Goal: Task Accomplishment & Management: Use online tool/utility

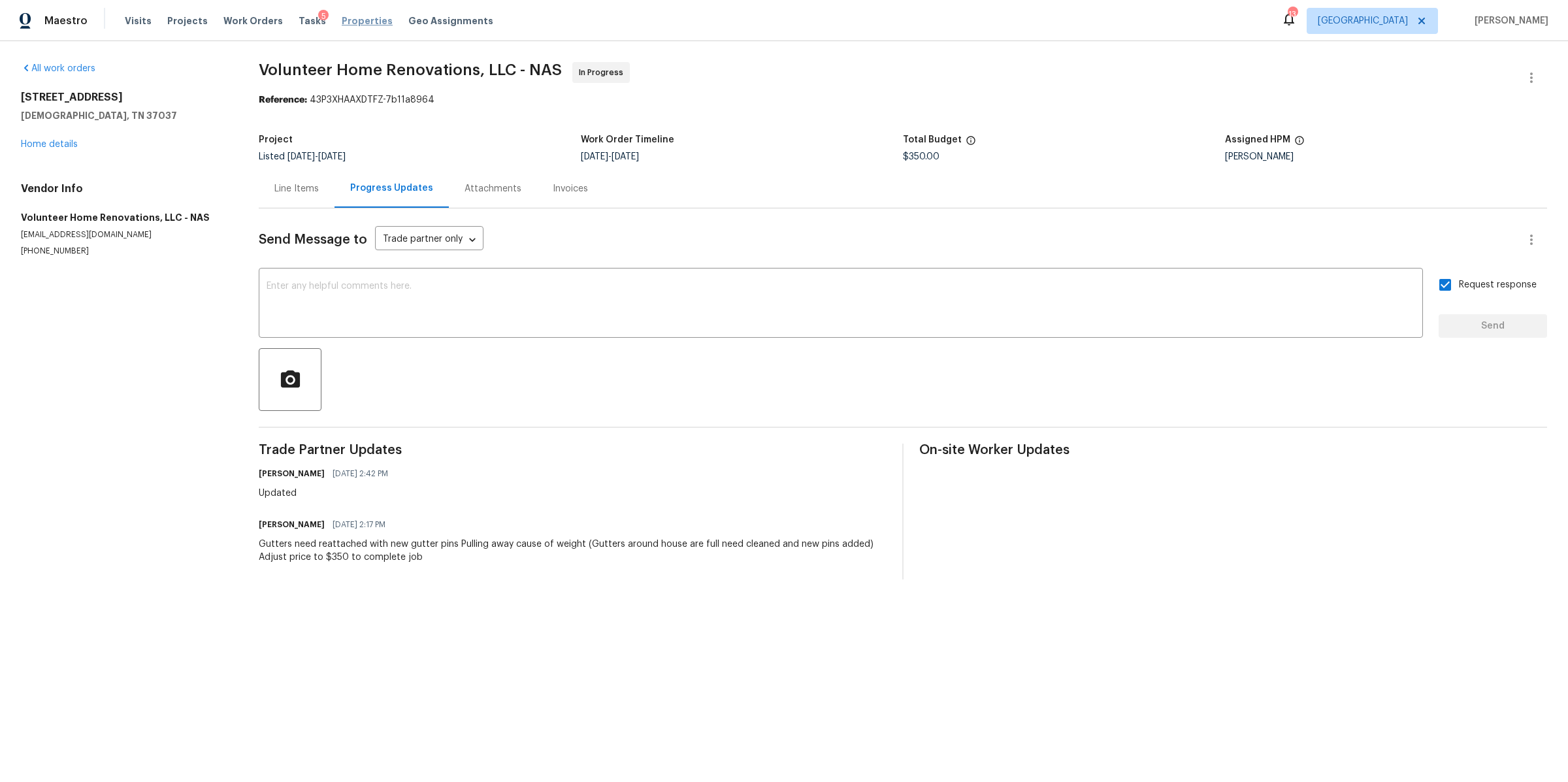
click at [341, 17] on span "Properties" at bounding box center [367, 20] width 51 height 13
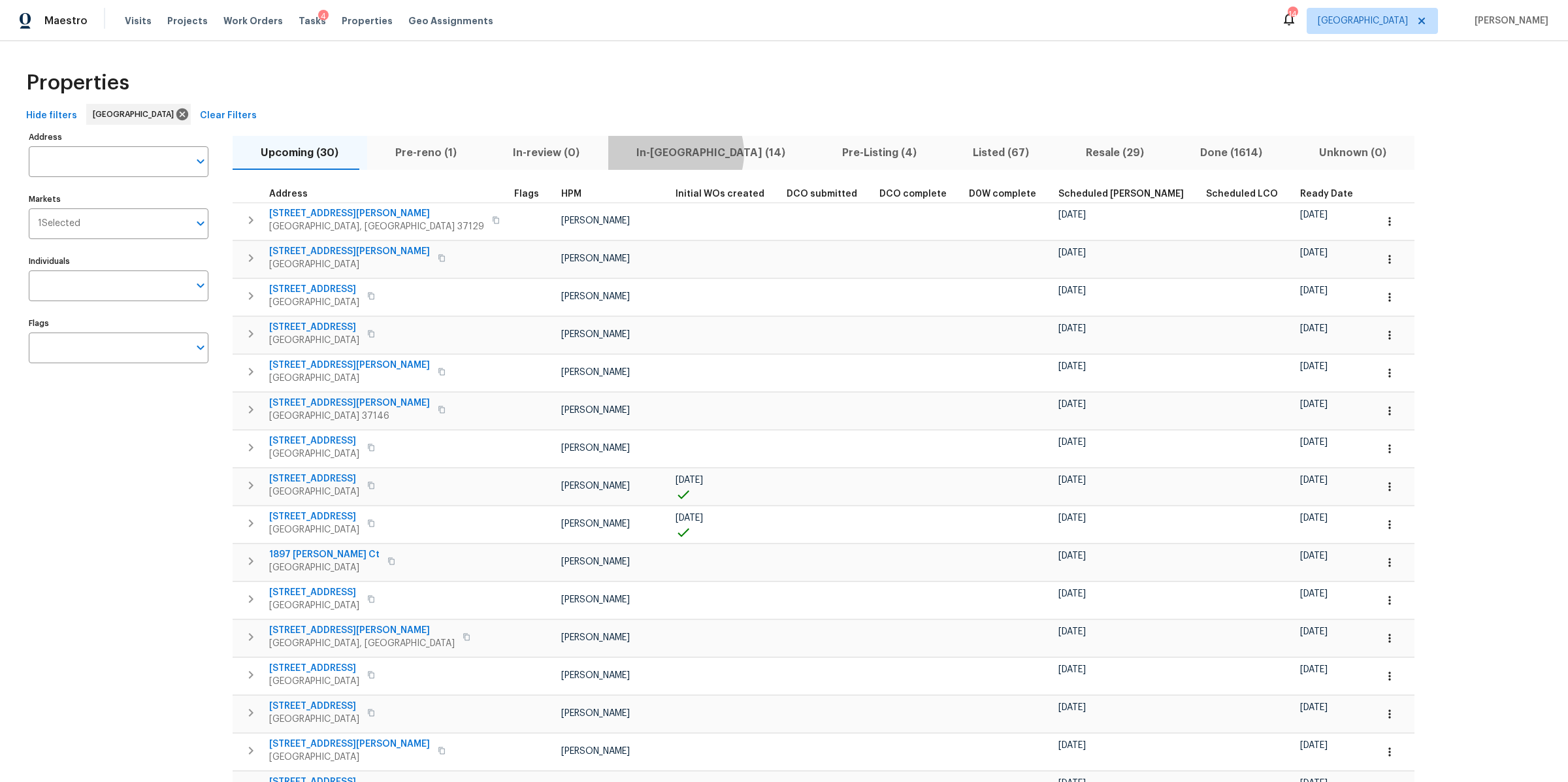
click at [649, 153] on span "In-[GEOGRAPHIC_DATA] (14)" at bounding box center [712, 153] width 190 height 19
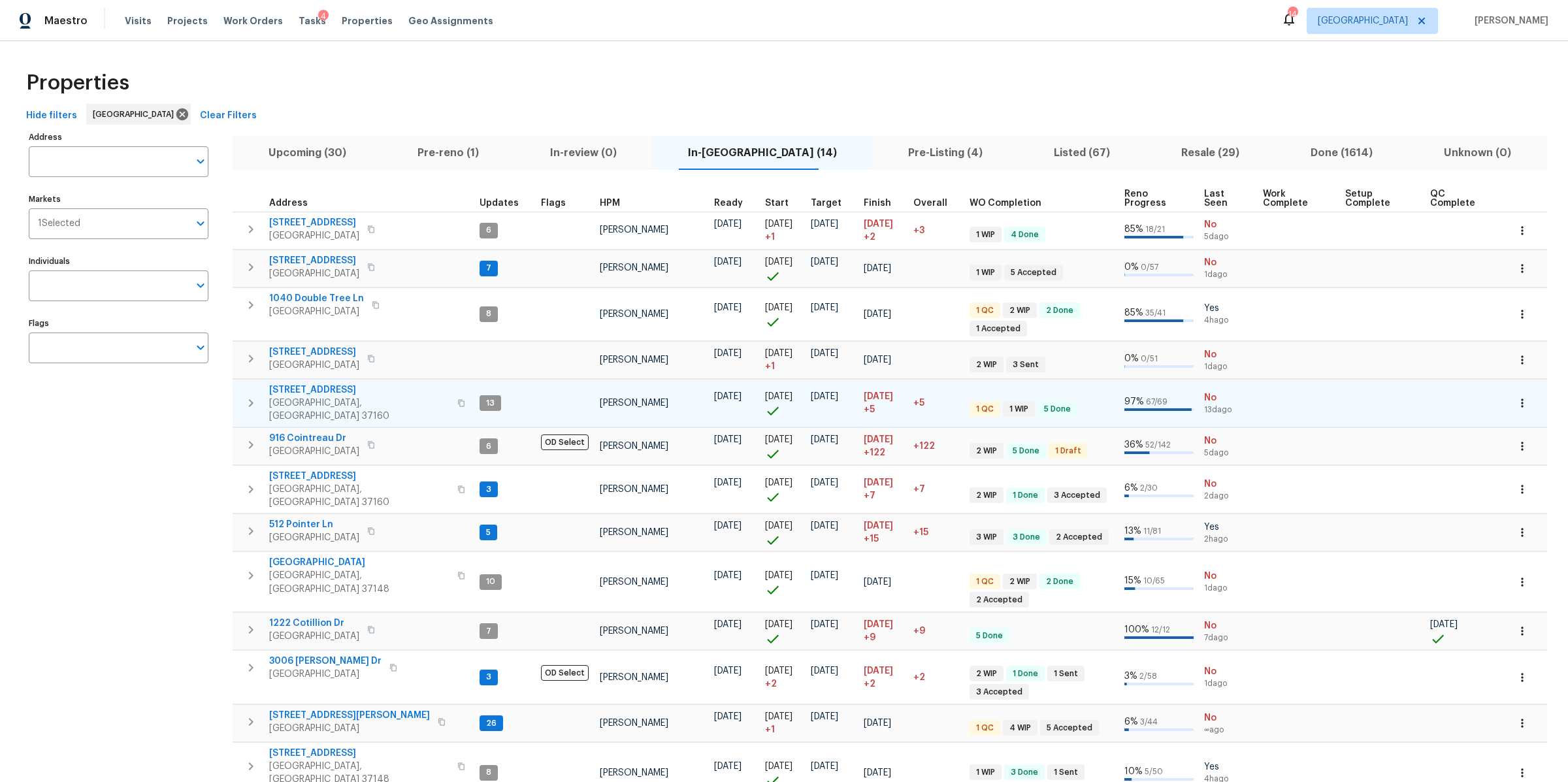
click at [238, 398] on button "button" at bounding box center [251, 403] width 26 height 39
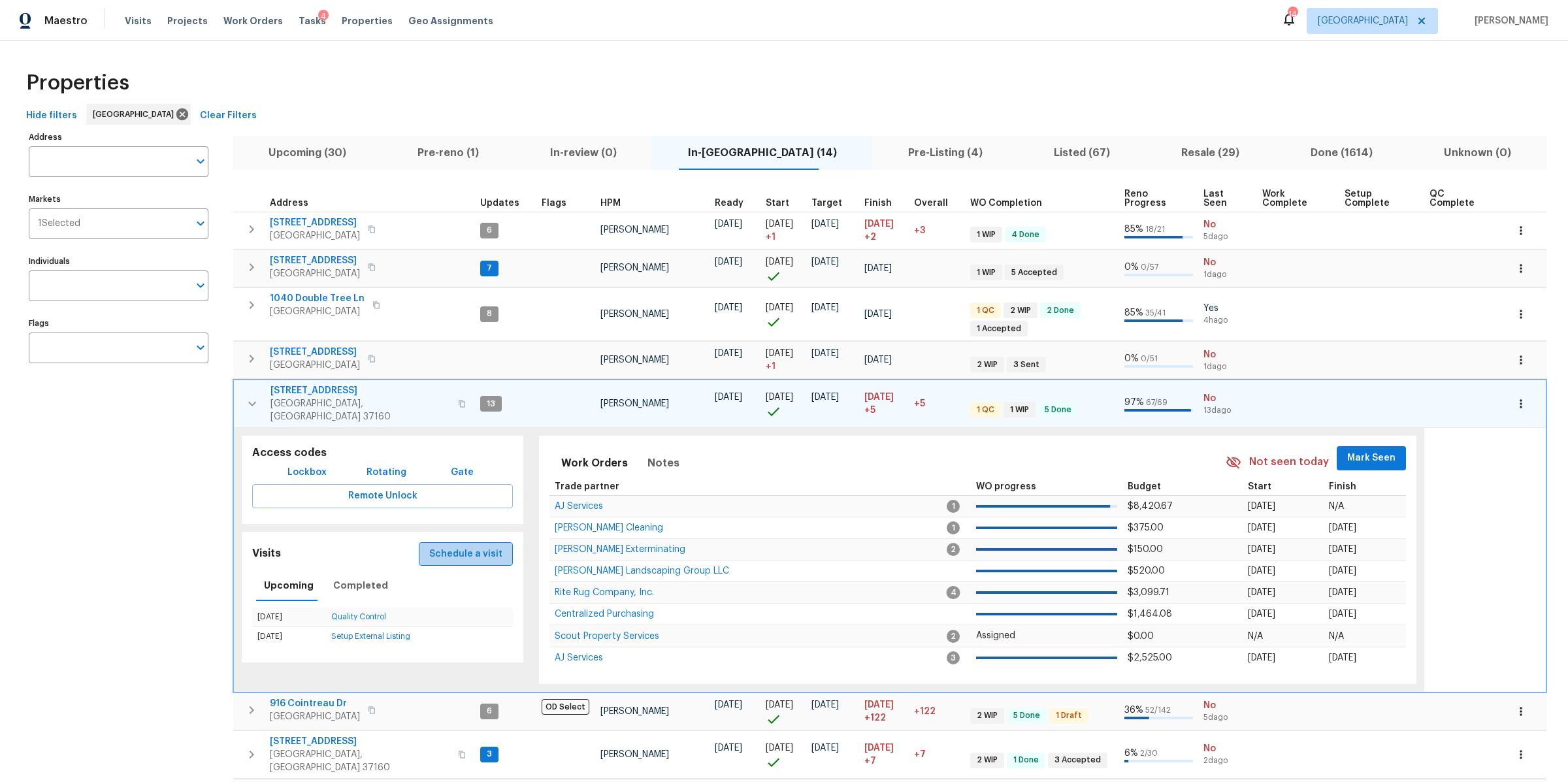
click at [469, 546] on span "Schedule a visit" at bounding box center [466, 554] width 73 height 17
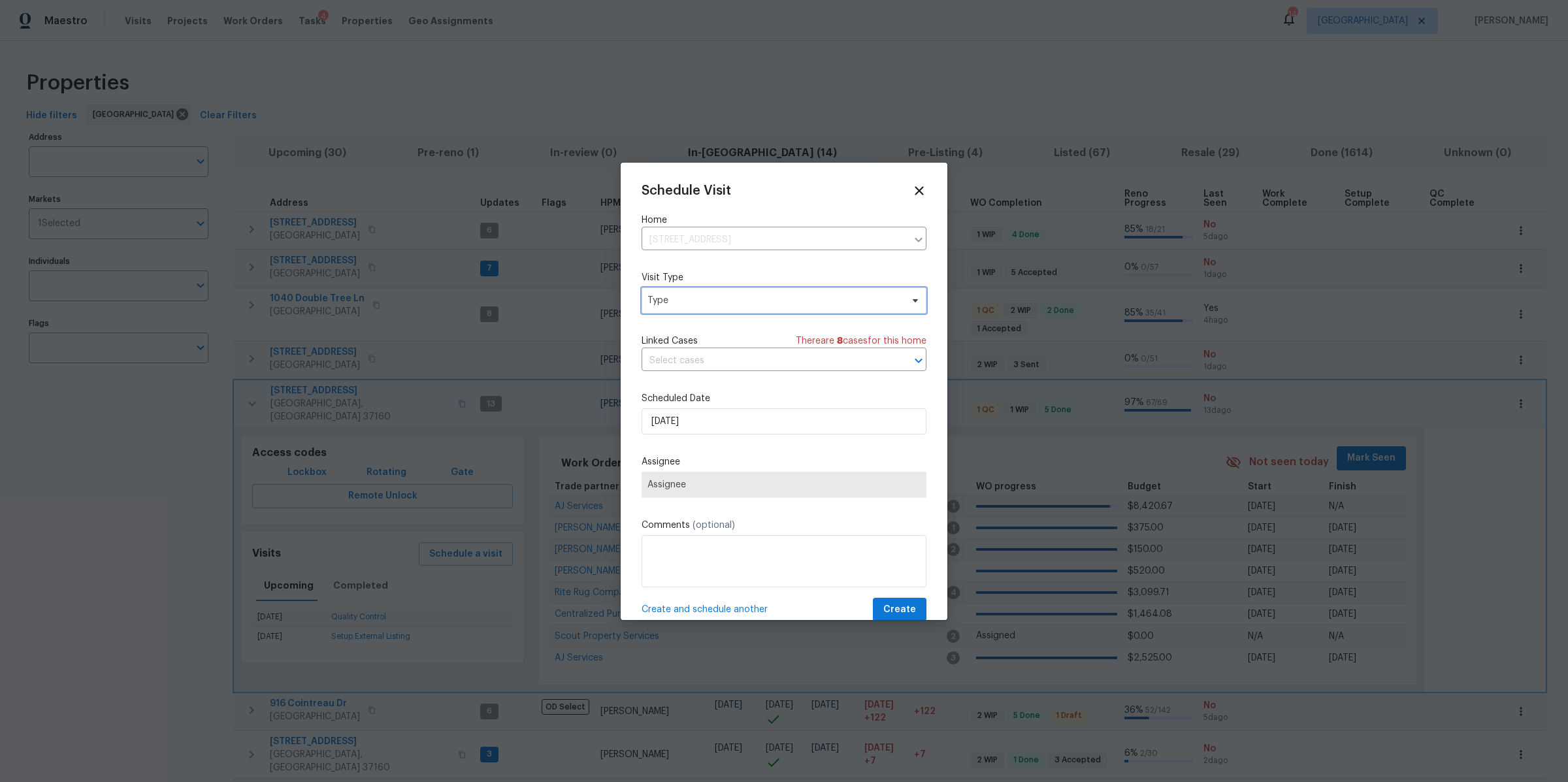
click at [749, 301] on span "Type" at bounding box center [774, 300] width 254 height 13
type input "c"
type input "p"
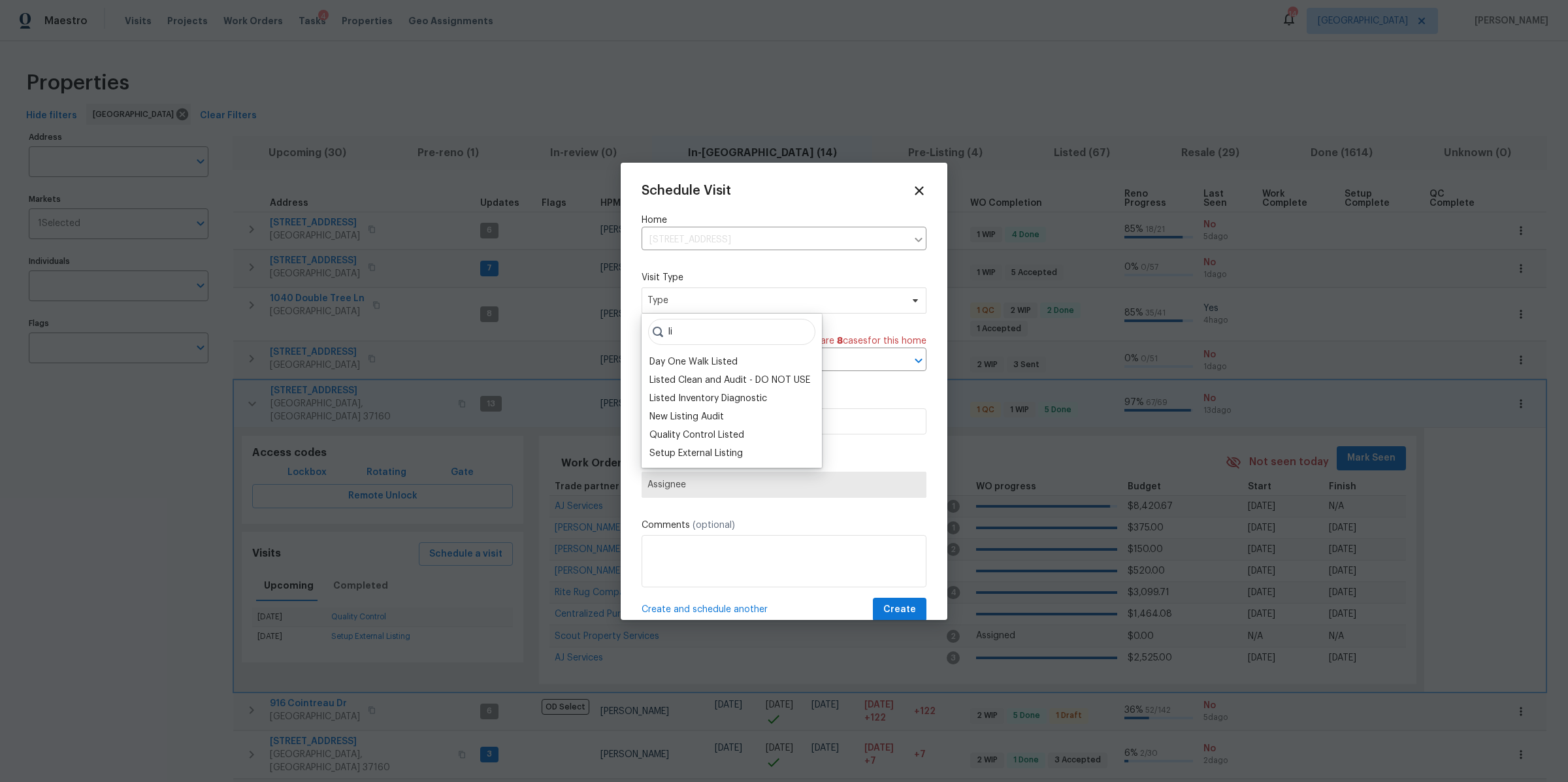
type input "l"
type input "pro"
click at [679, 376] on div "Progress" at bounding box center [668, 380] width 38 height 13
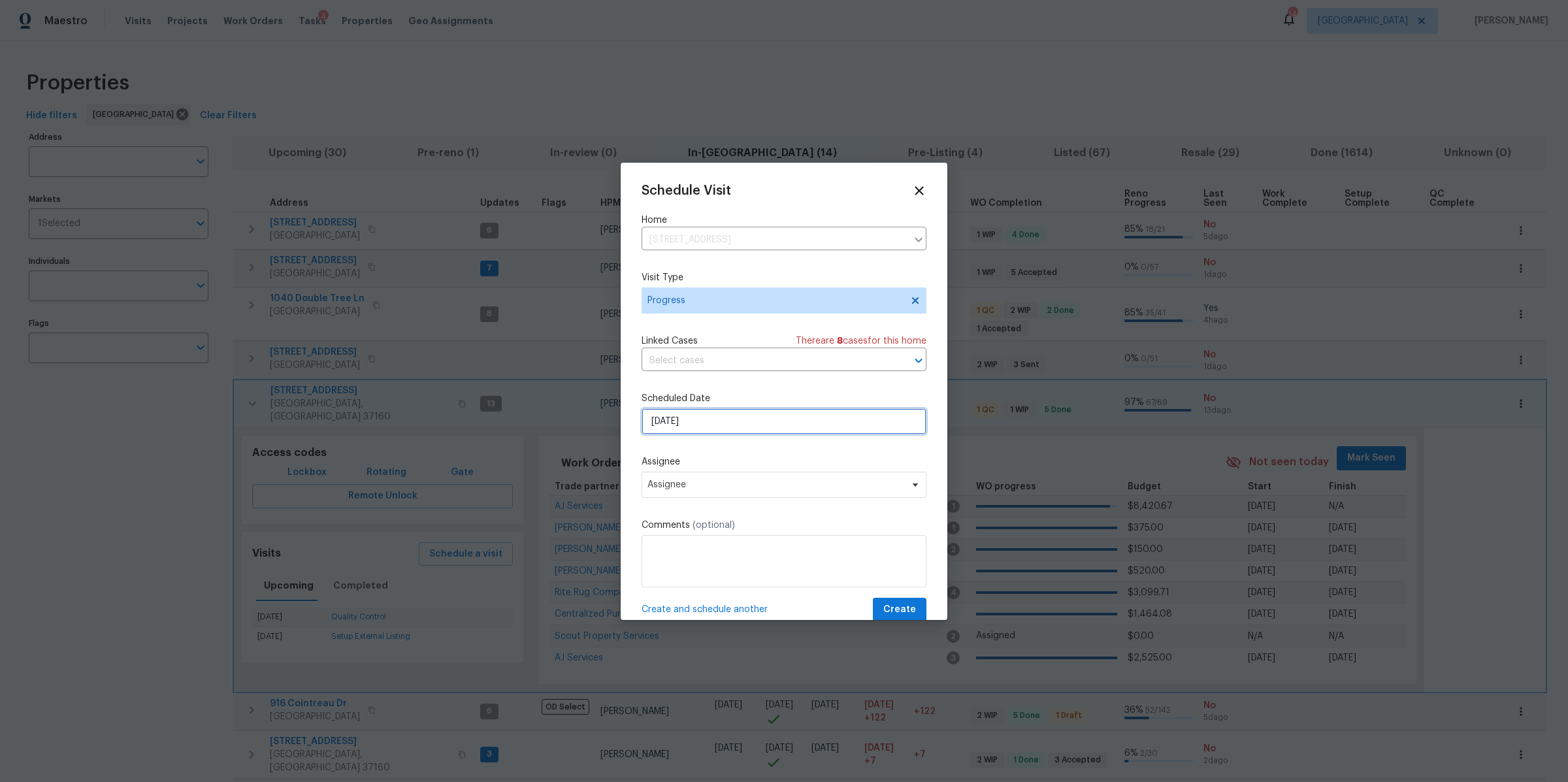
click at [694, 428] on input "[DATE]" at bounding box center [783, 421] width 285 height 26
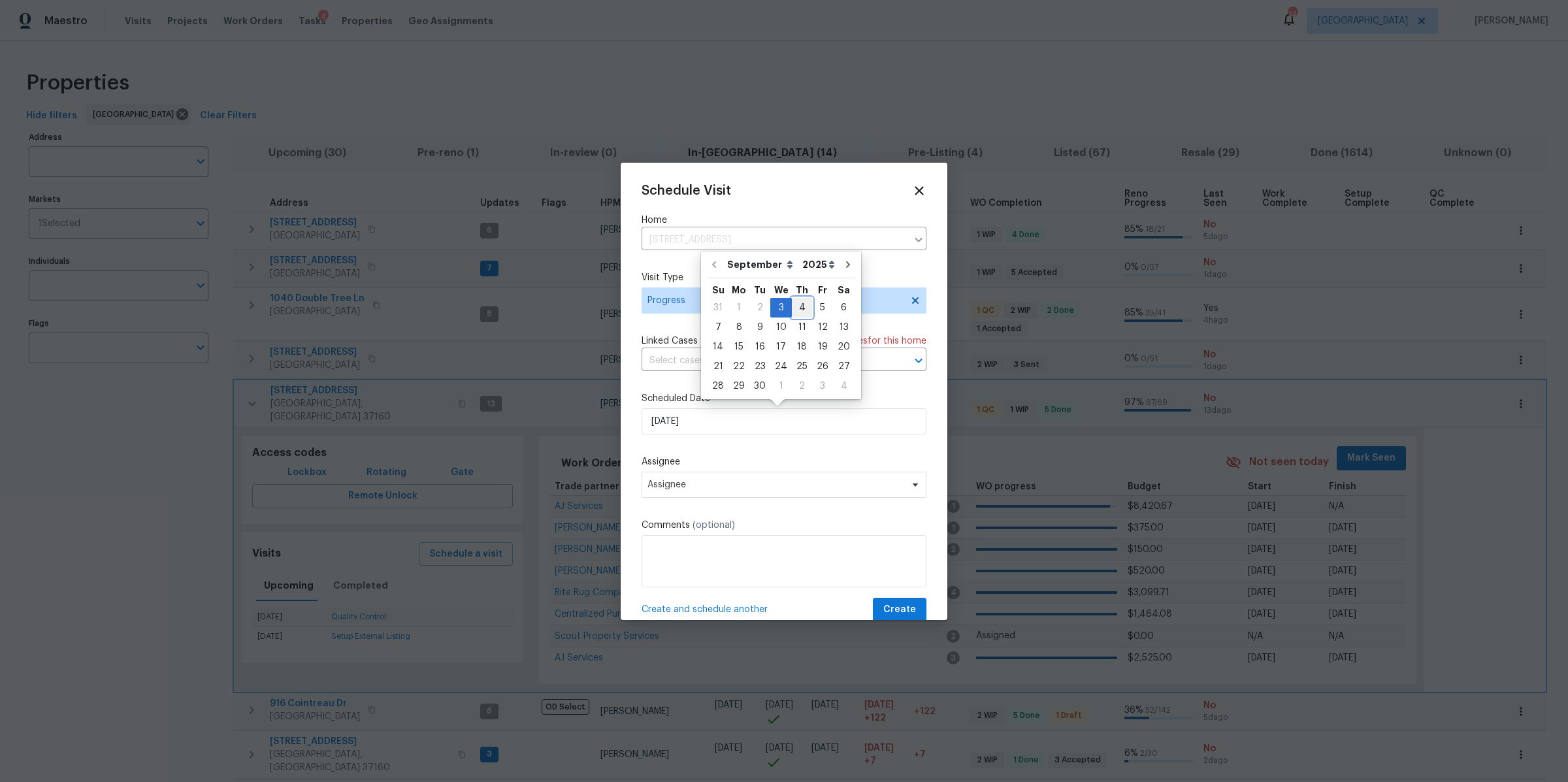
click at [792, 308] on div "4" at bounding box center [802, 308] width 20 height 19
type input "[DATE]"
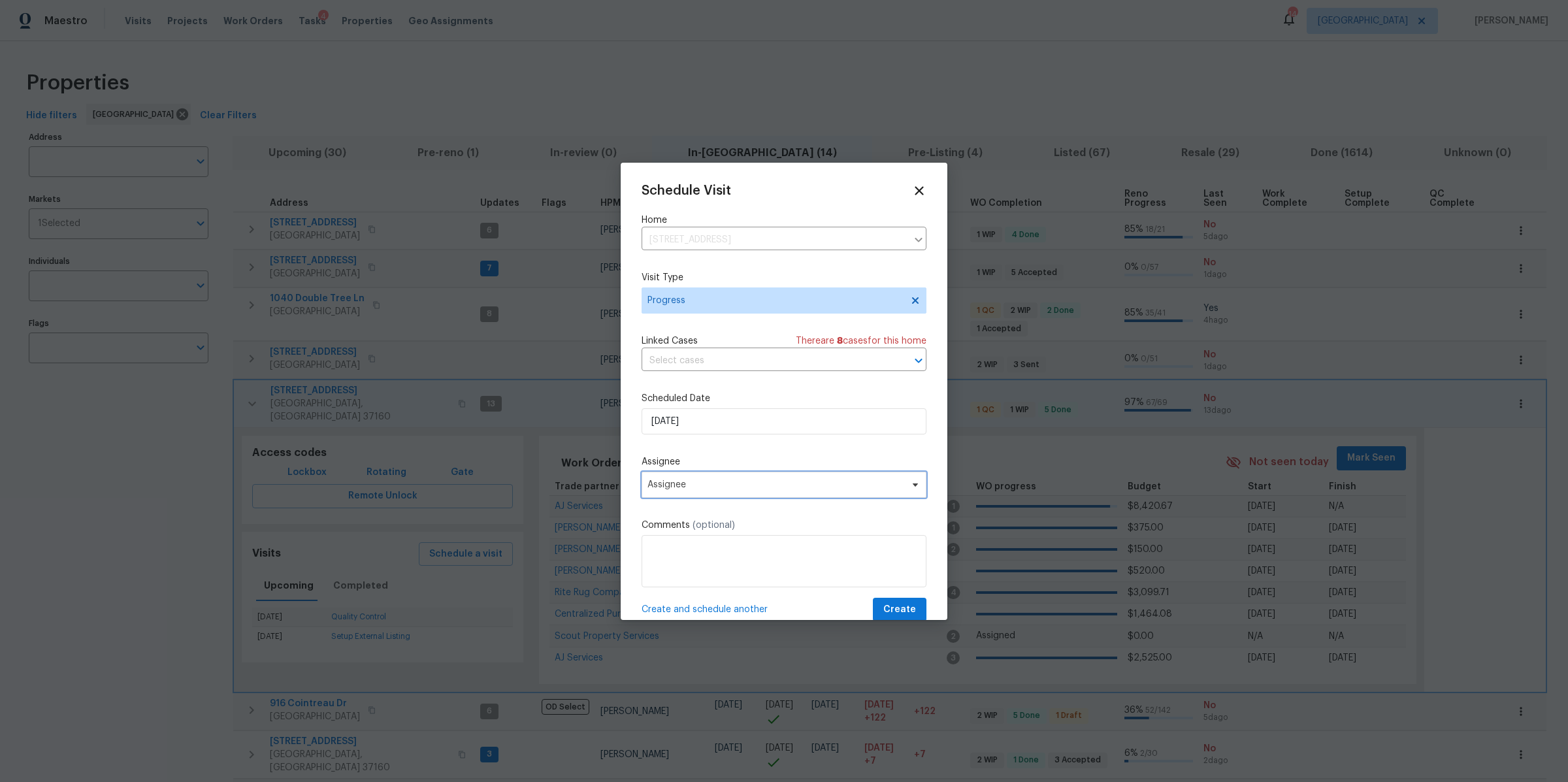
click at [767, 490] on span "Assignee" at bounding box center [783, 485] width 285 height 26
type input "car"
click at [680, 550] on div "[PERSON_NAME]" at bounding box center [683, 556] width 69 height 13
click at [680, 550] on textarea at bounding box center [783, 561] width 285 height 52
type textarea "Take new listing photos"
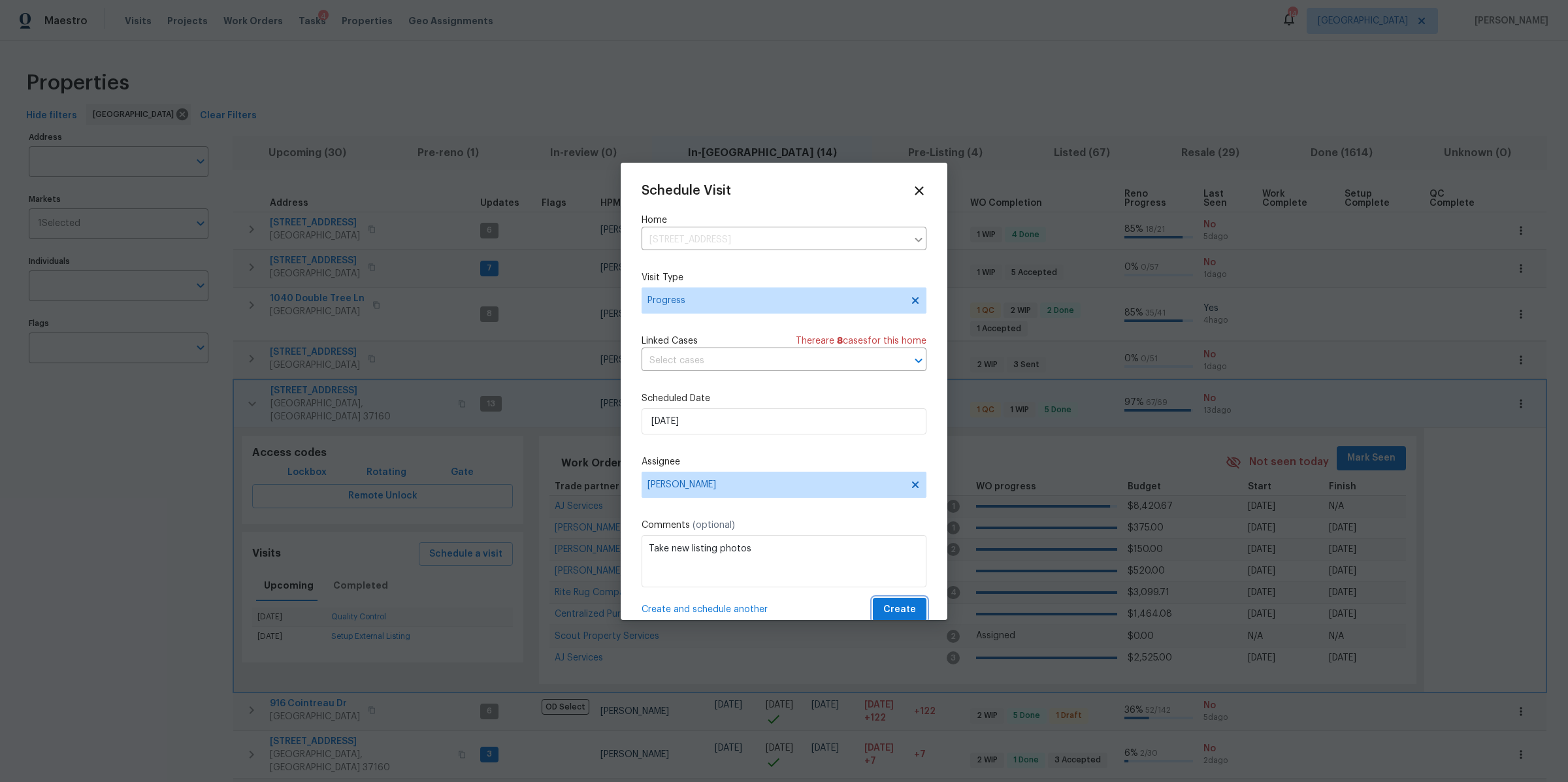
click at [897, 604] on span "Create" at bounding box center [900, 609] width 33 height 17
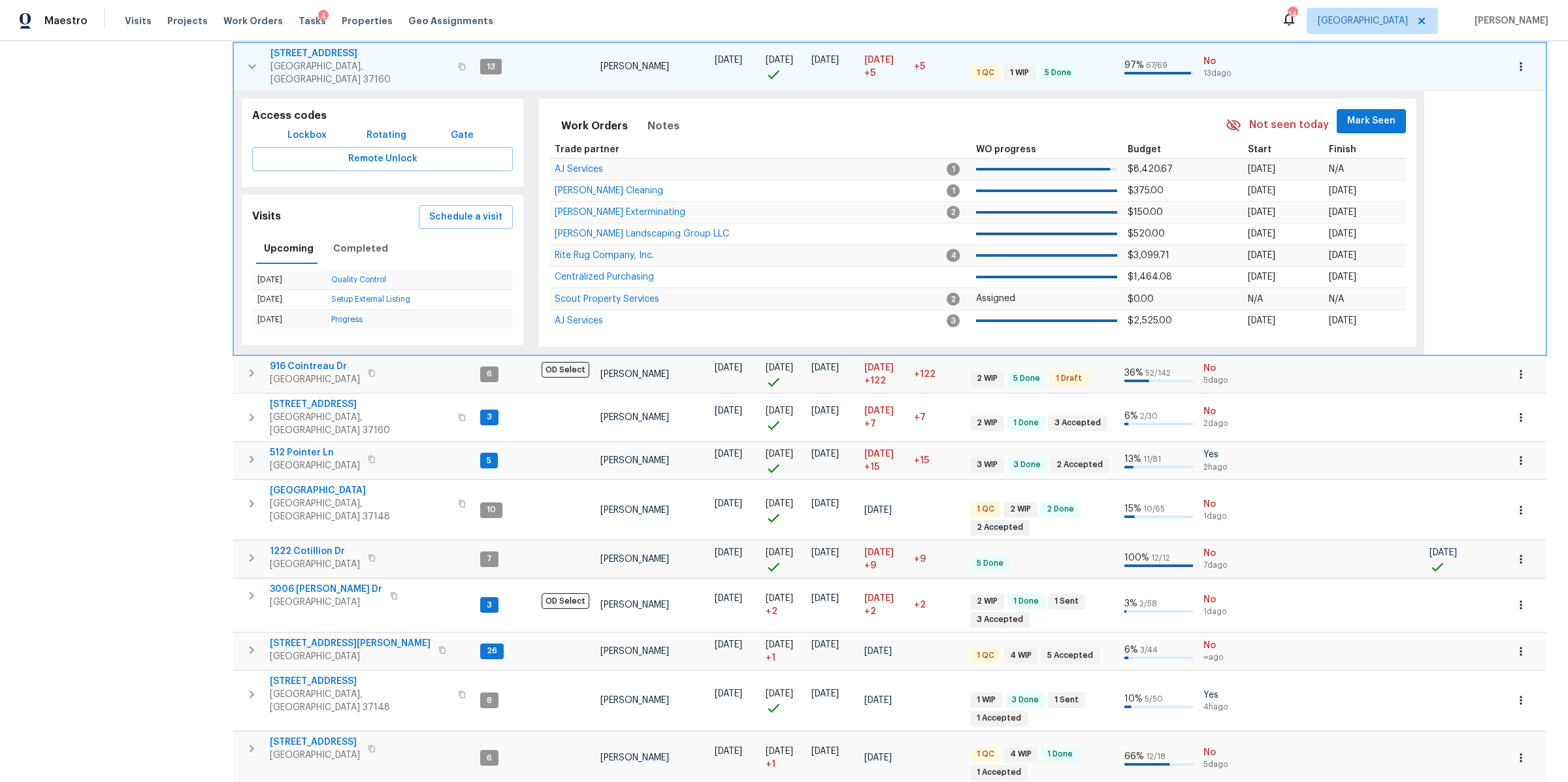
scroll to position [376, 0]
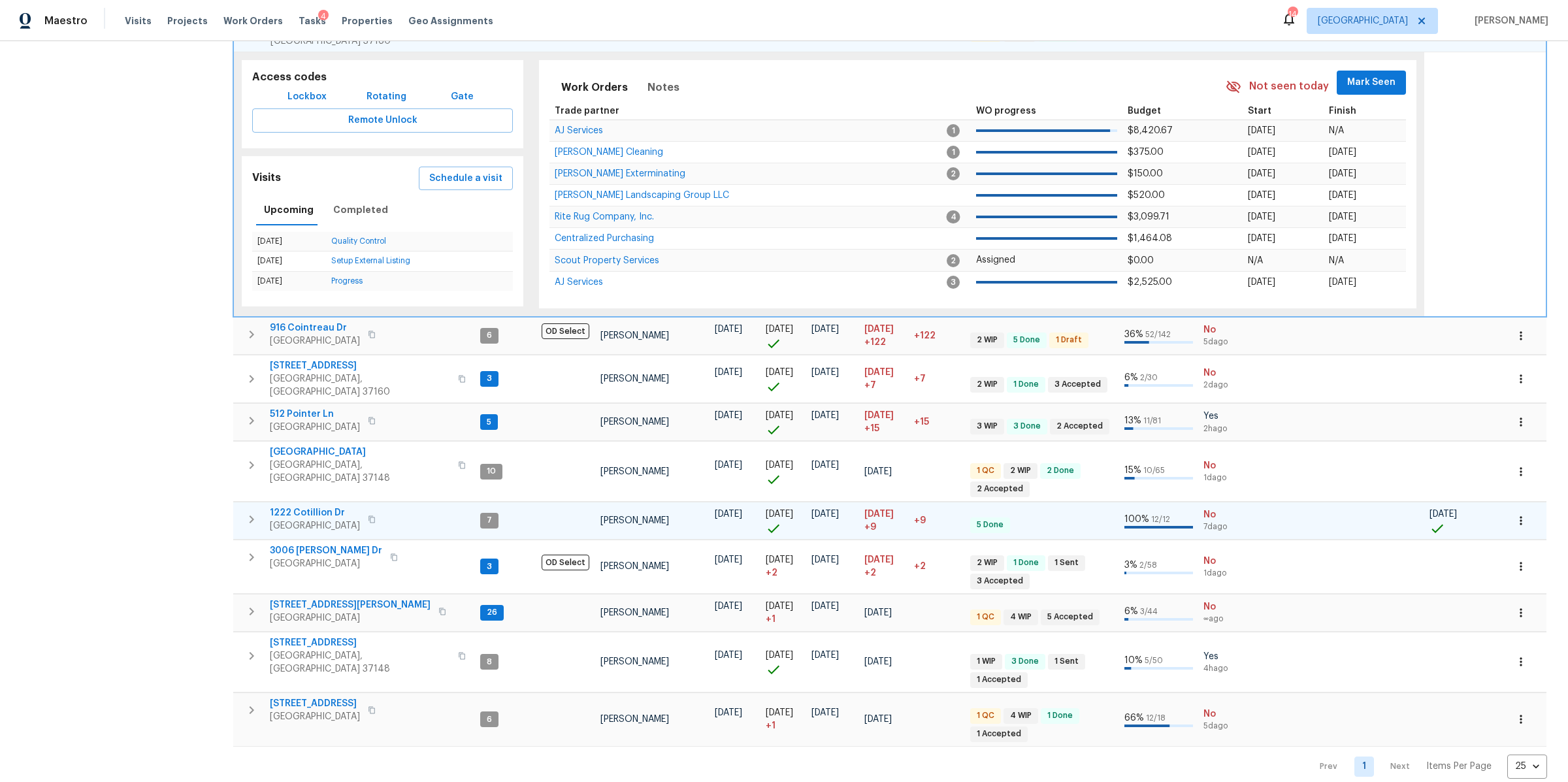
click at [297, 506] on span "1222 Cotillion Dr" at bounding box center [315, 512] width 90 height 13
click at [303, 599] on span "[STREET_ADDRESS][PERSON_NAME]" at bounding box center [350, 605] width 161 height 13
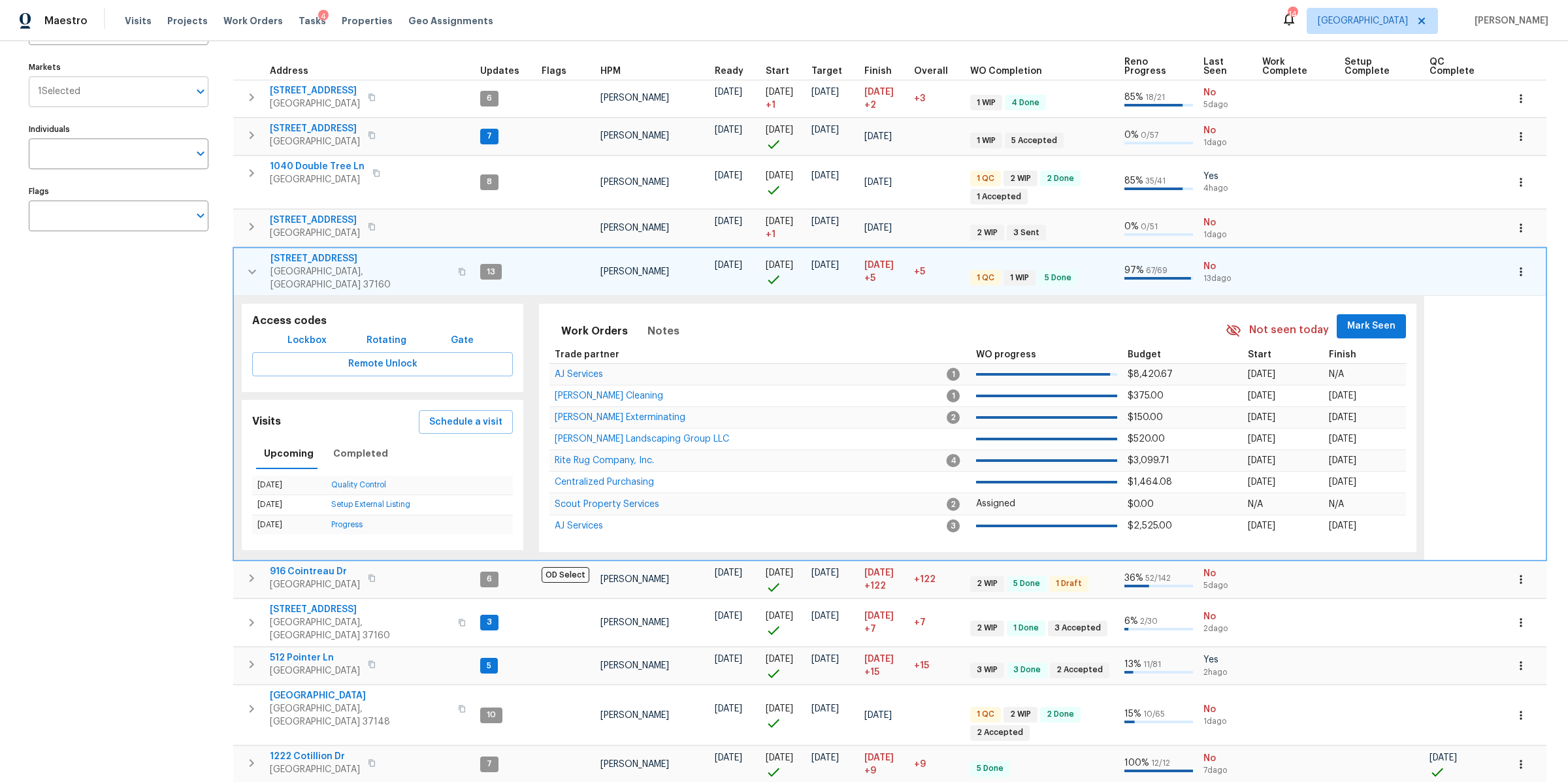
scroll to position [0, 0]
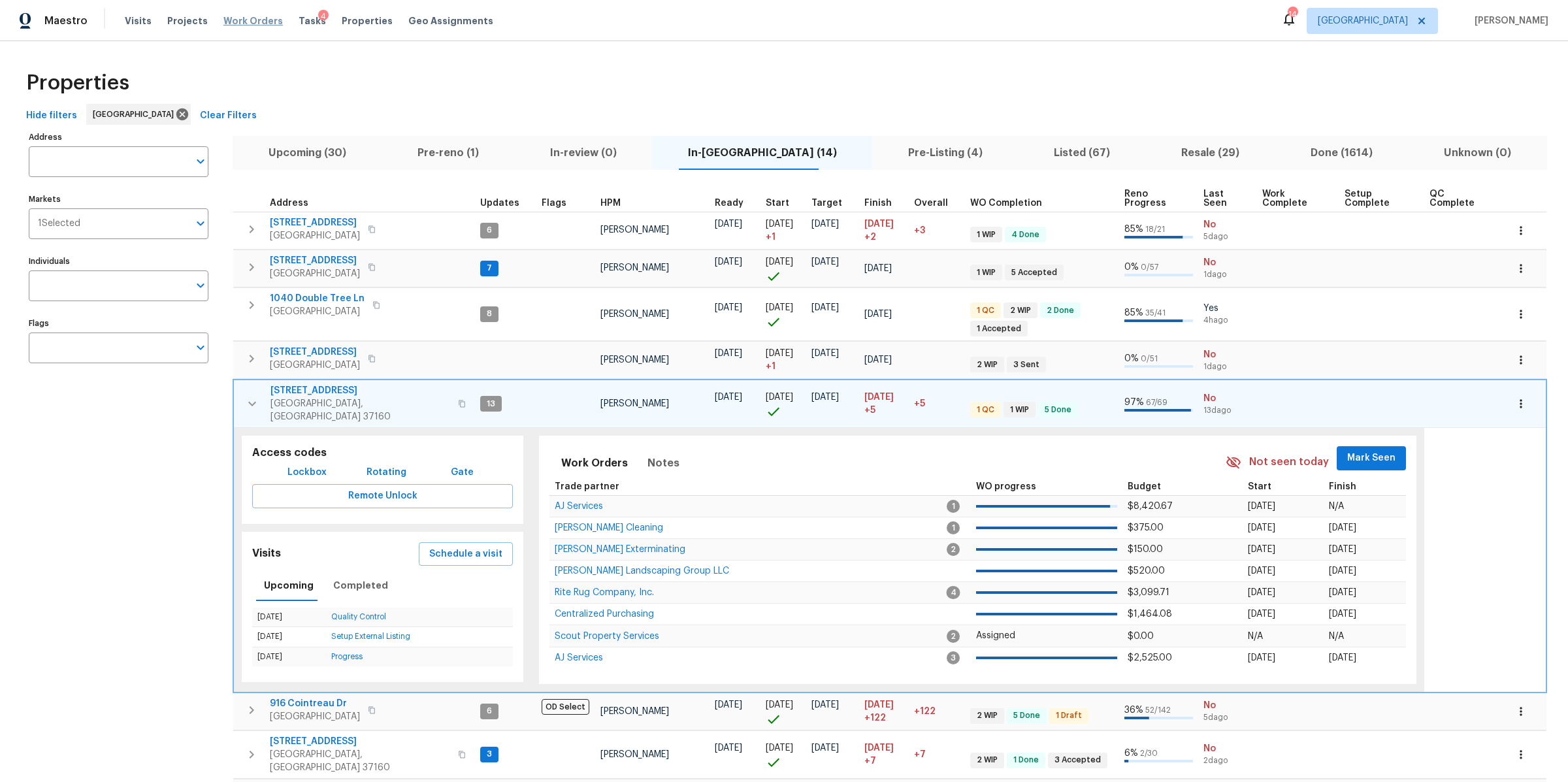
click at [232, 17] on span "Work Orders" at bounding box center [252, 20] width 59 height 13
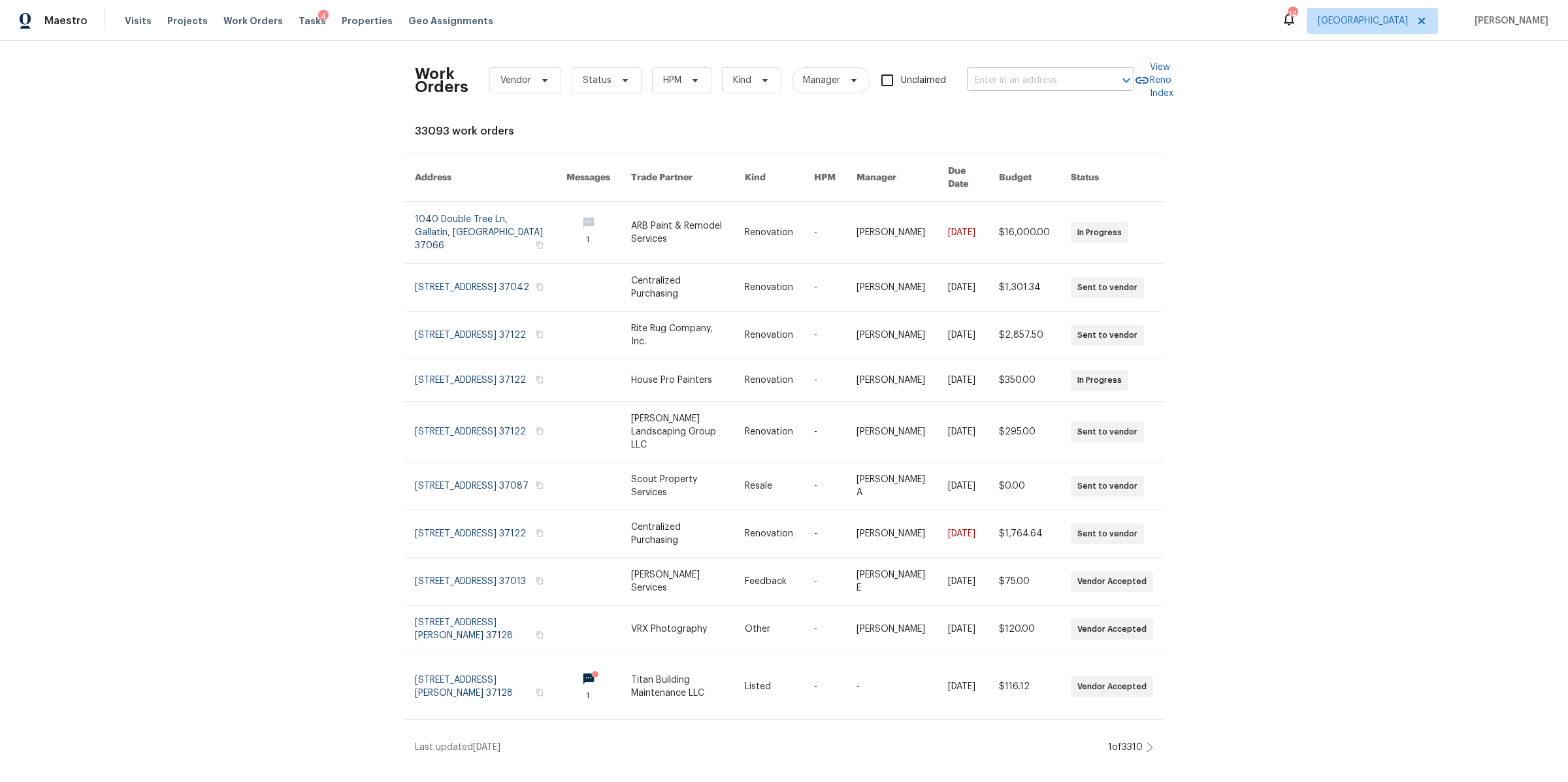
click at [1019, 78] on input "text" at bounding box center [1032, 80] width 131 height 20
type input "203 snug"
click at [999, 105] on li "[STREET_ADDRESS]" at bounding box center [1047, 109] width 168 height 21
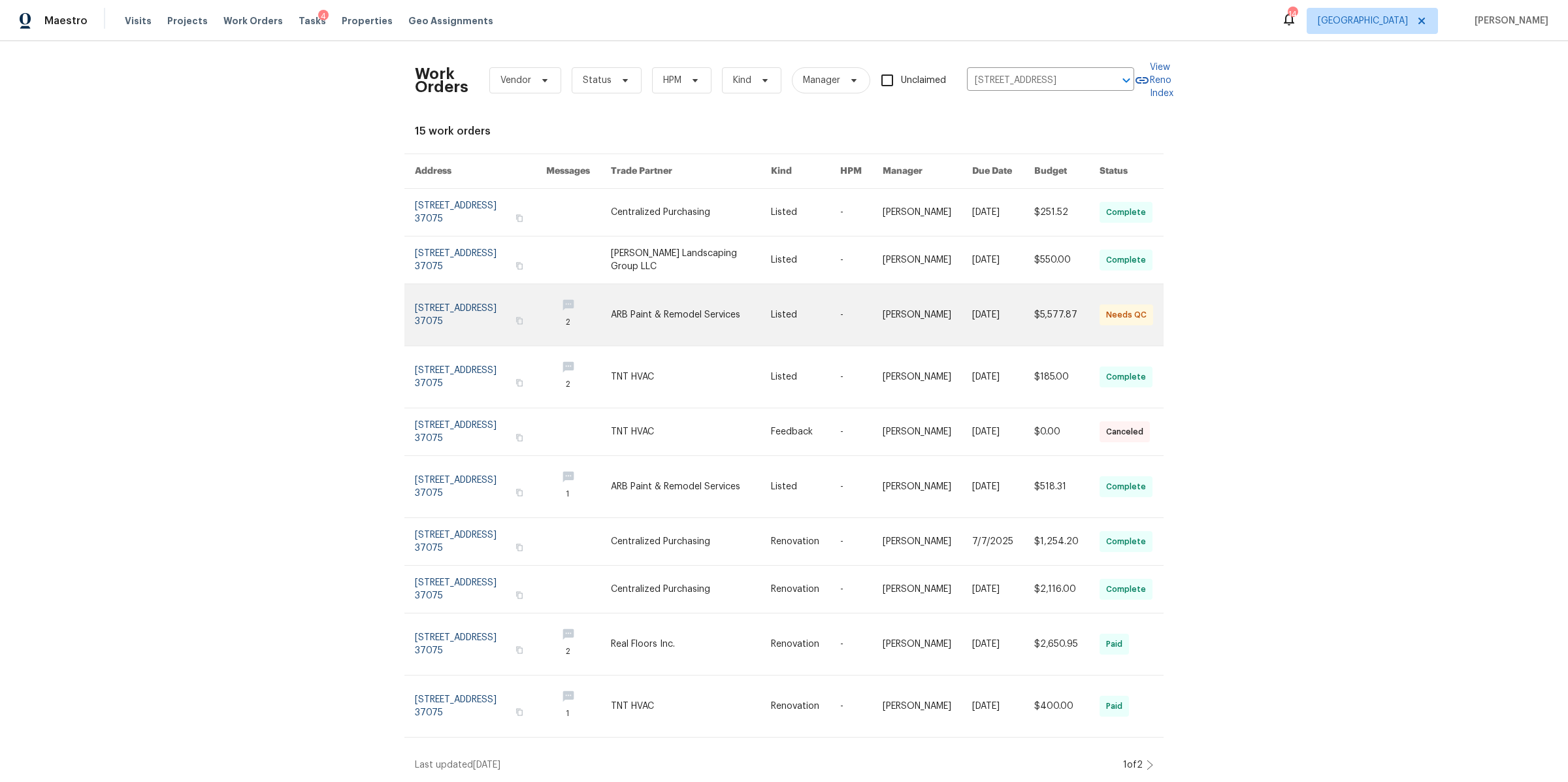
click at [475, 309] on link at bounding box center [480, 315] width 131 height 62
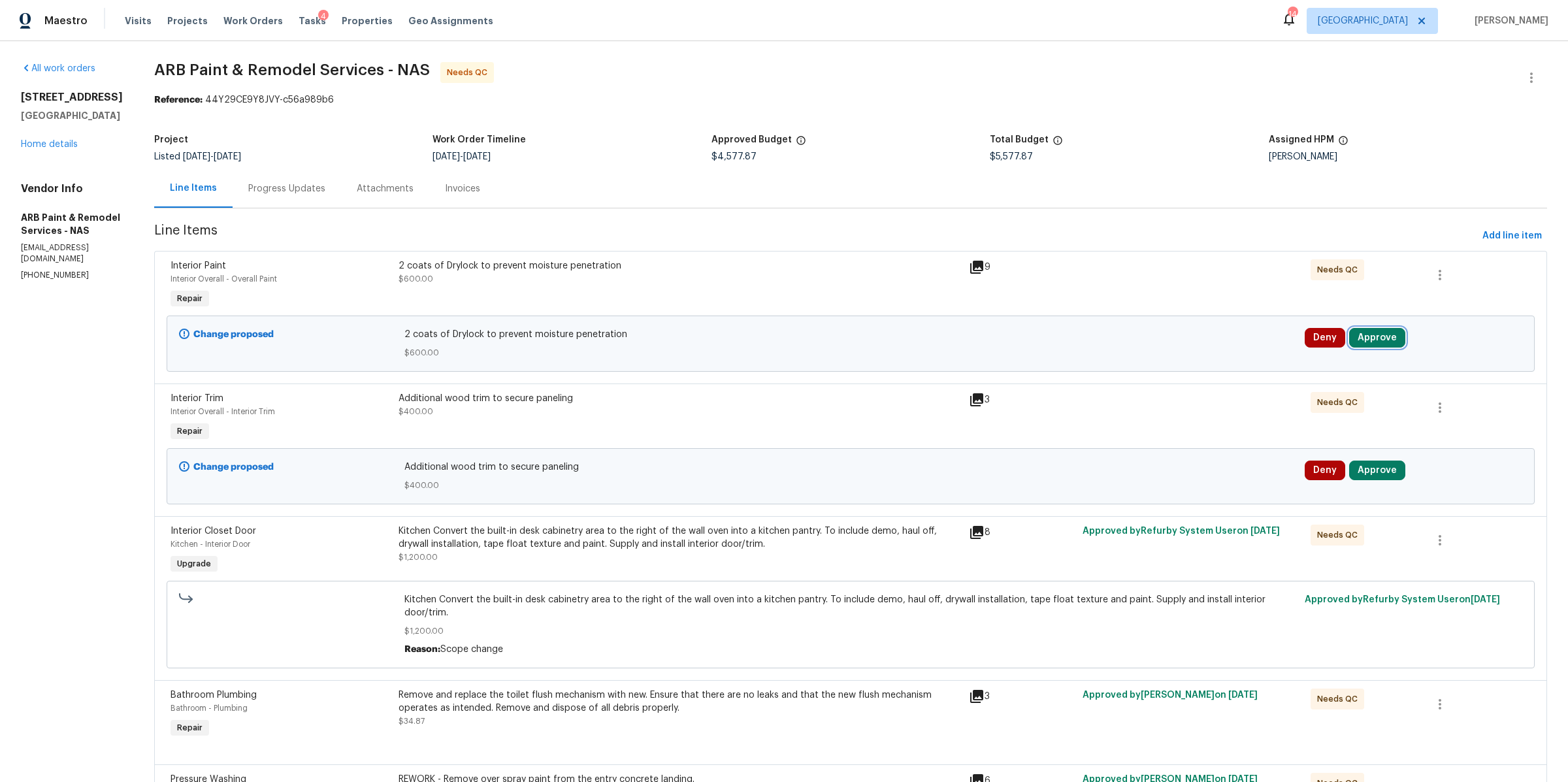
click at [1362, 331] on button "Approve" at bounding box center [1378, 338] width 56 height 19
click at [1171, 348] on span "Approve" at bounding box center [1176, 351] width 36 height 10
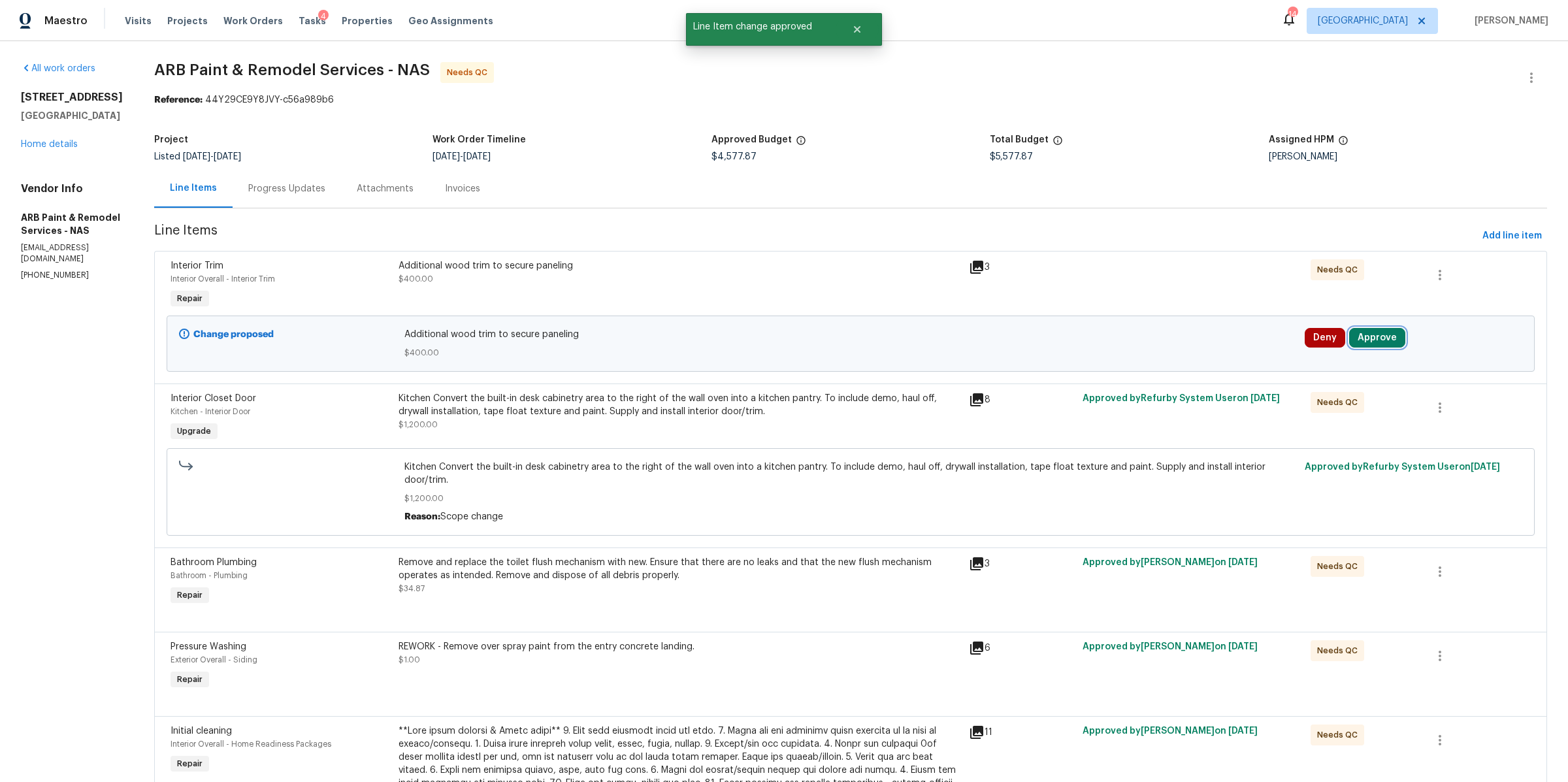
click at [1359, 331] on button "Approve" at bounding box center [1378, 338] width 56 height 19
click at [1173, 347] on span "Approve" at bounding box center [1176, 351] width 36 height 10
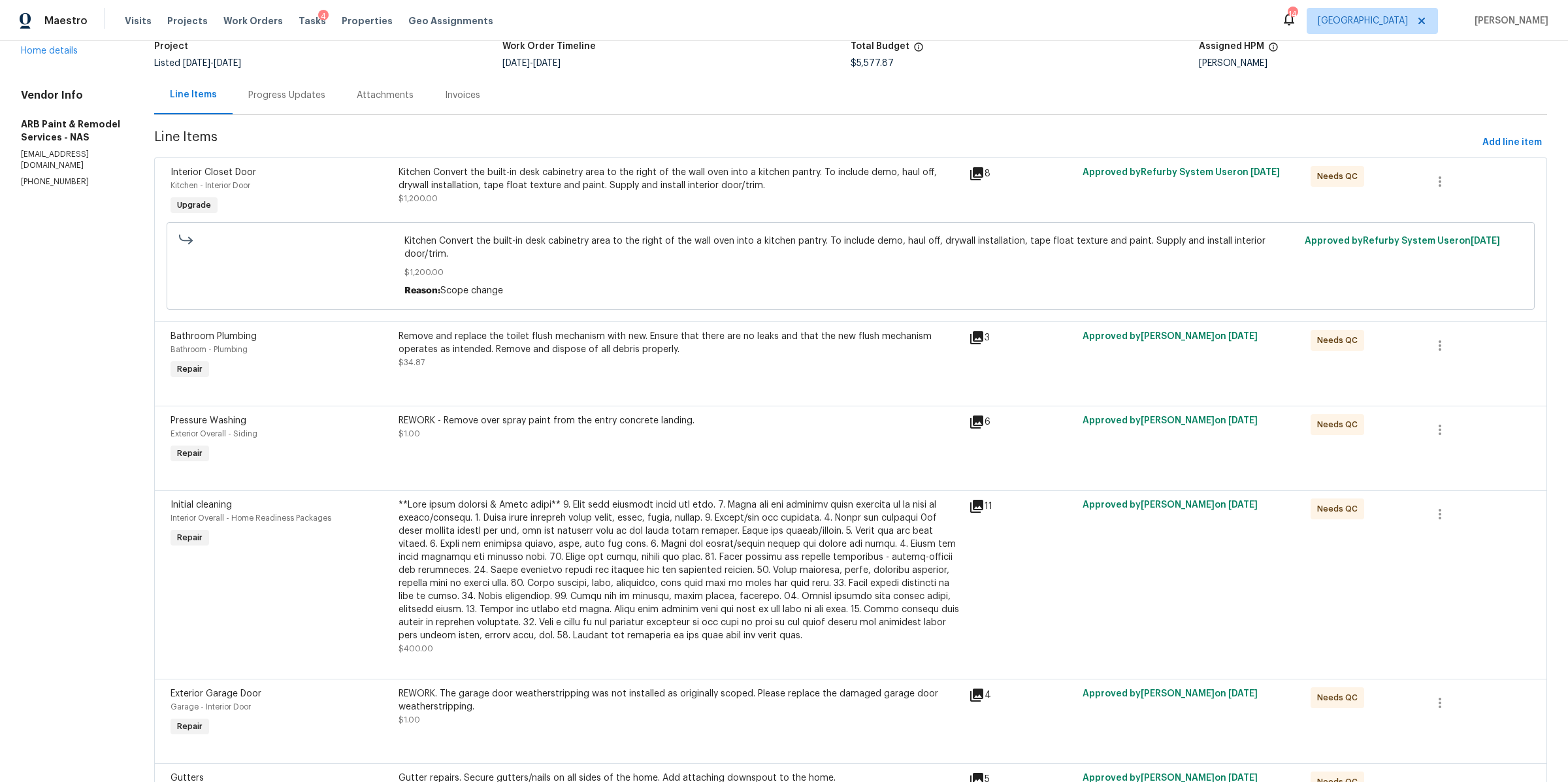
scroll to position [97, 0]
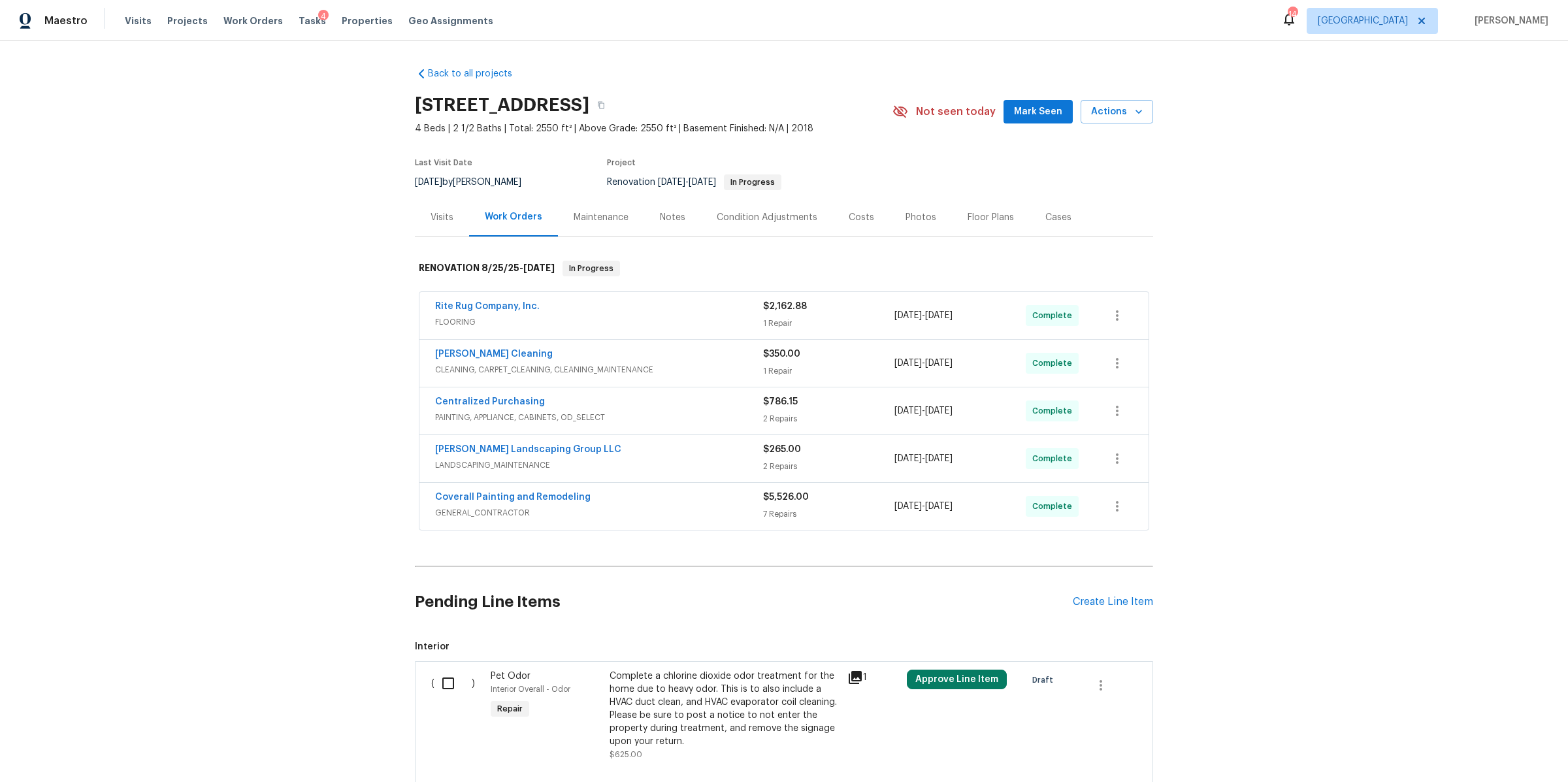
scroll to position [106, 0]
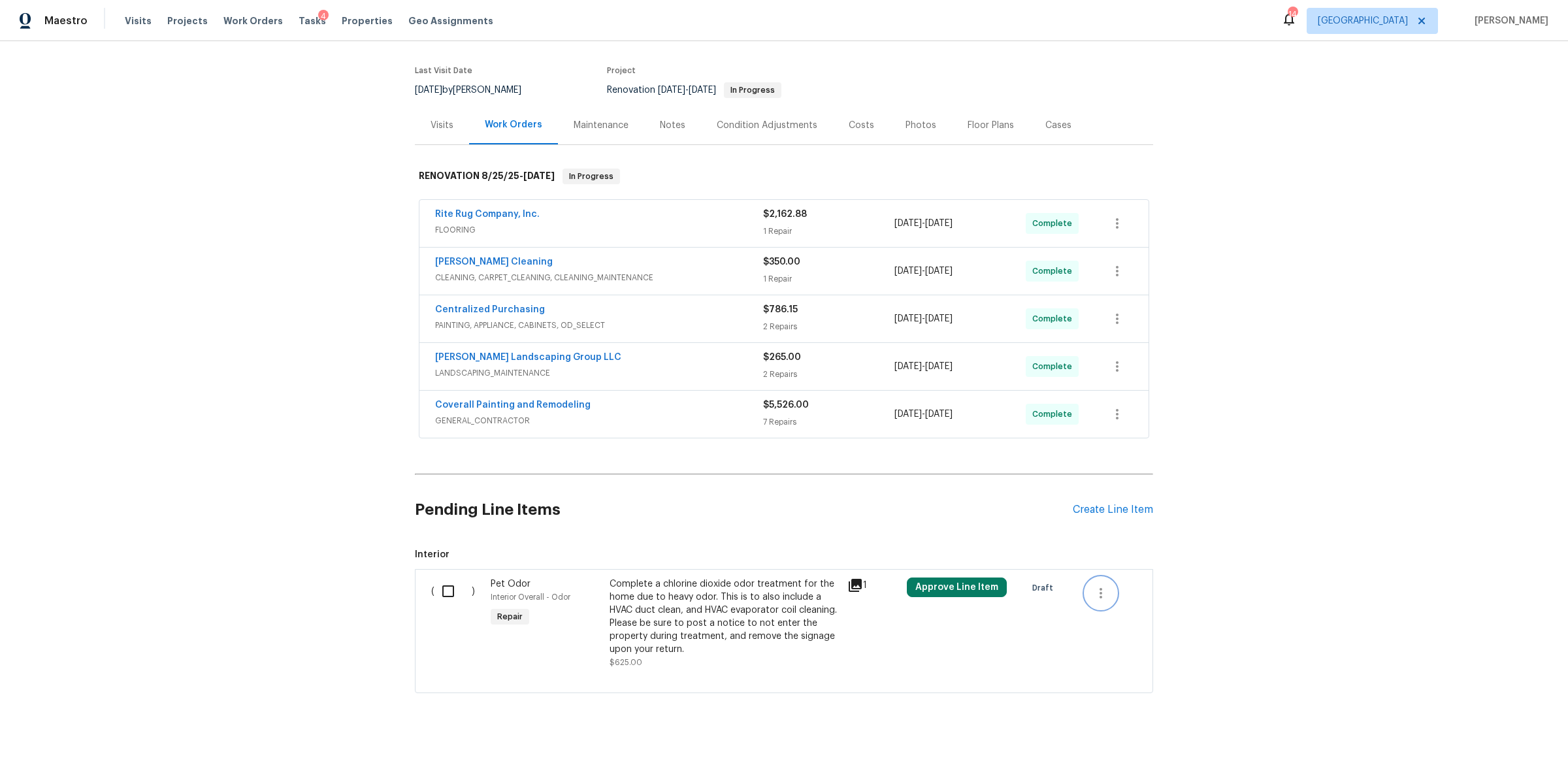
click at [1101, 585] on icon "button" at bounding box center [1101, 593] width 16 height 16
click at [1101, 584] on li "Cancel" at bounding box center [1103, 581] width 50 height 21
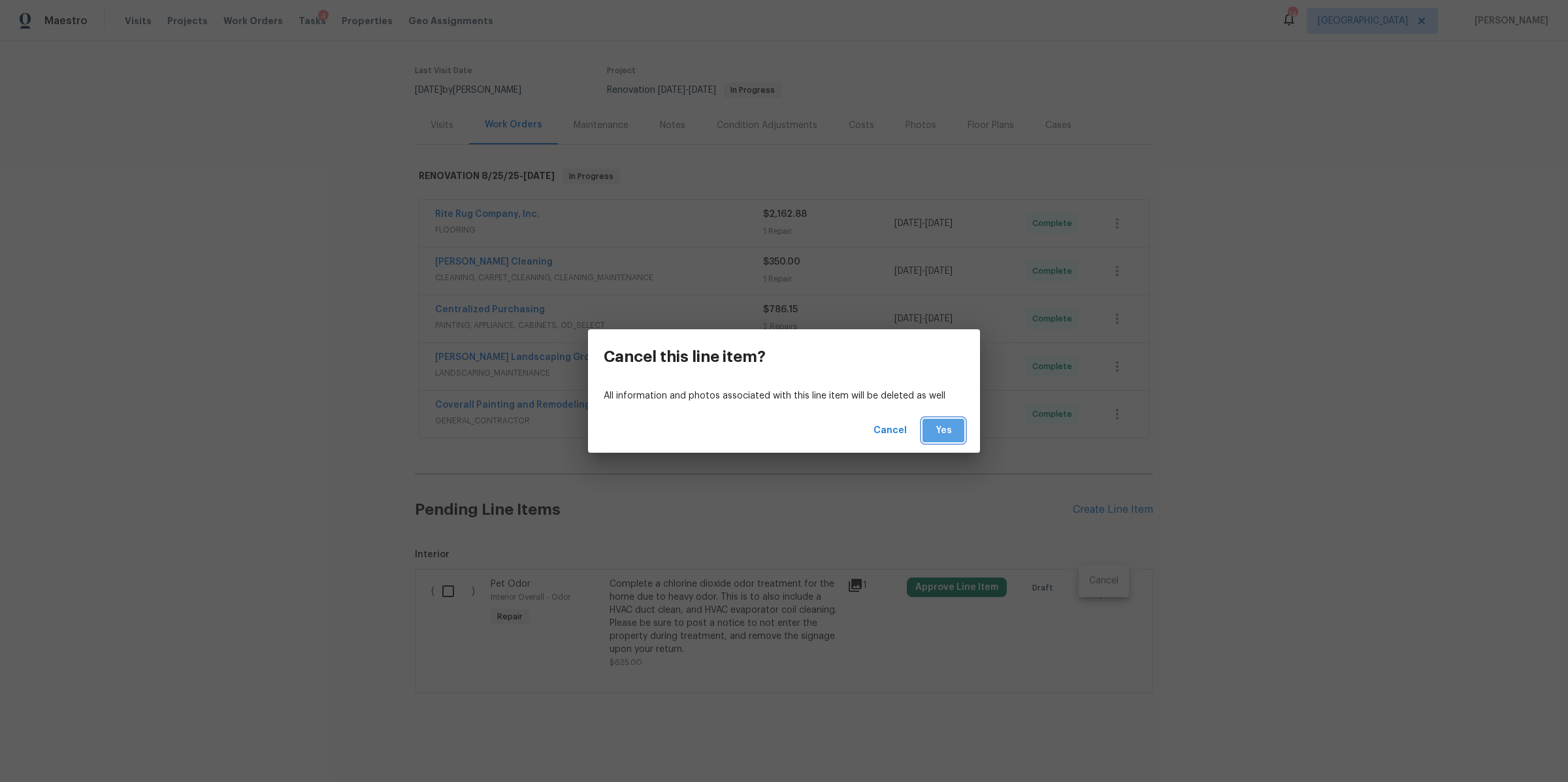
click at [944, 425] on span "Yes" at bounding box center [944, 430] width 21 height 17
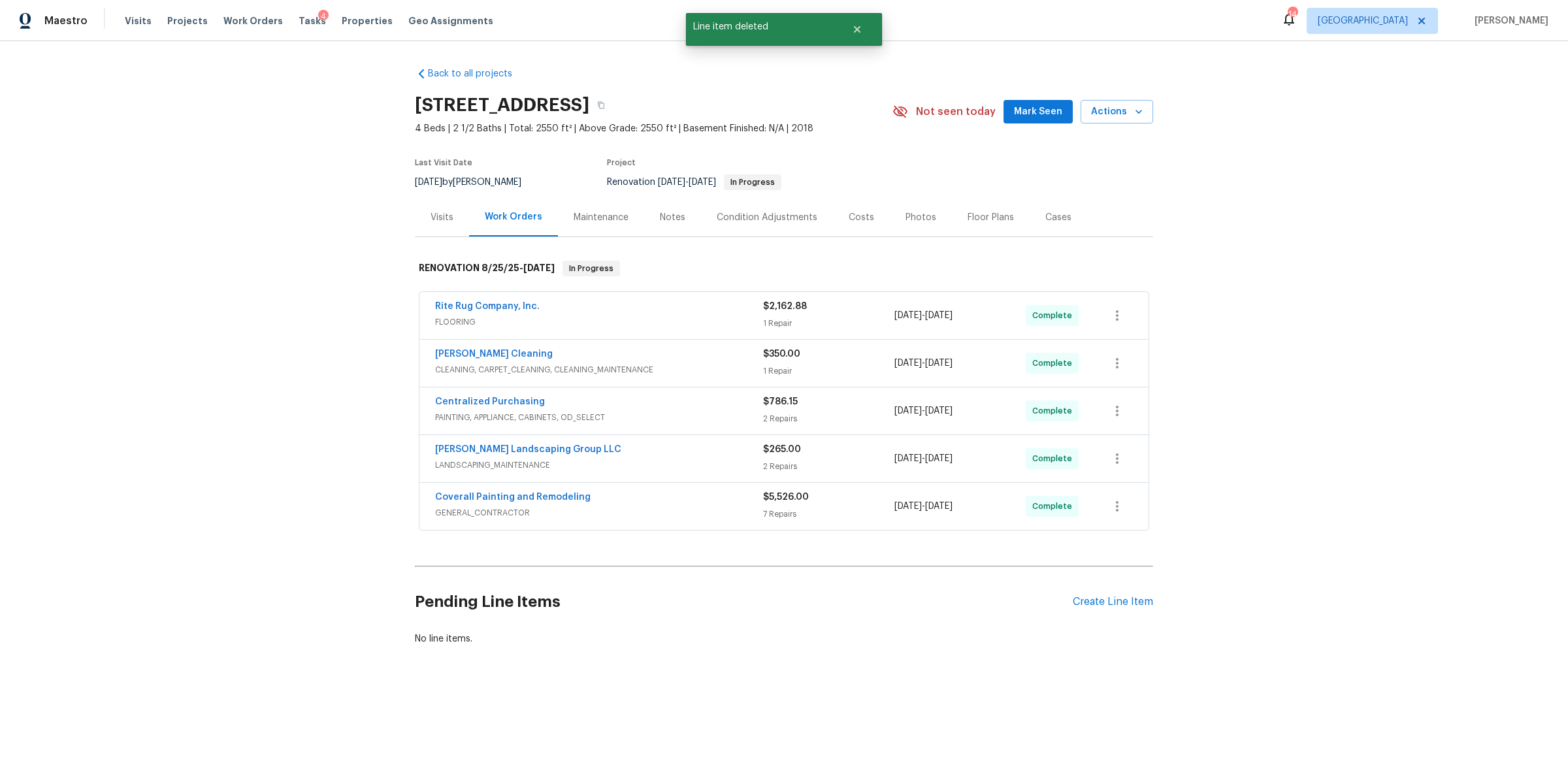
scroll to position [0, 0]
click at [436, 221] on div "Visits" at bounding box center [442, 217] width 23 height 13
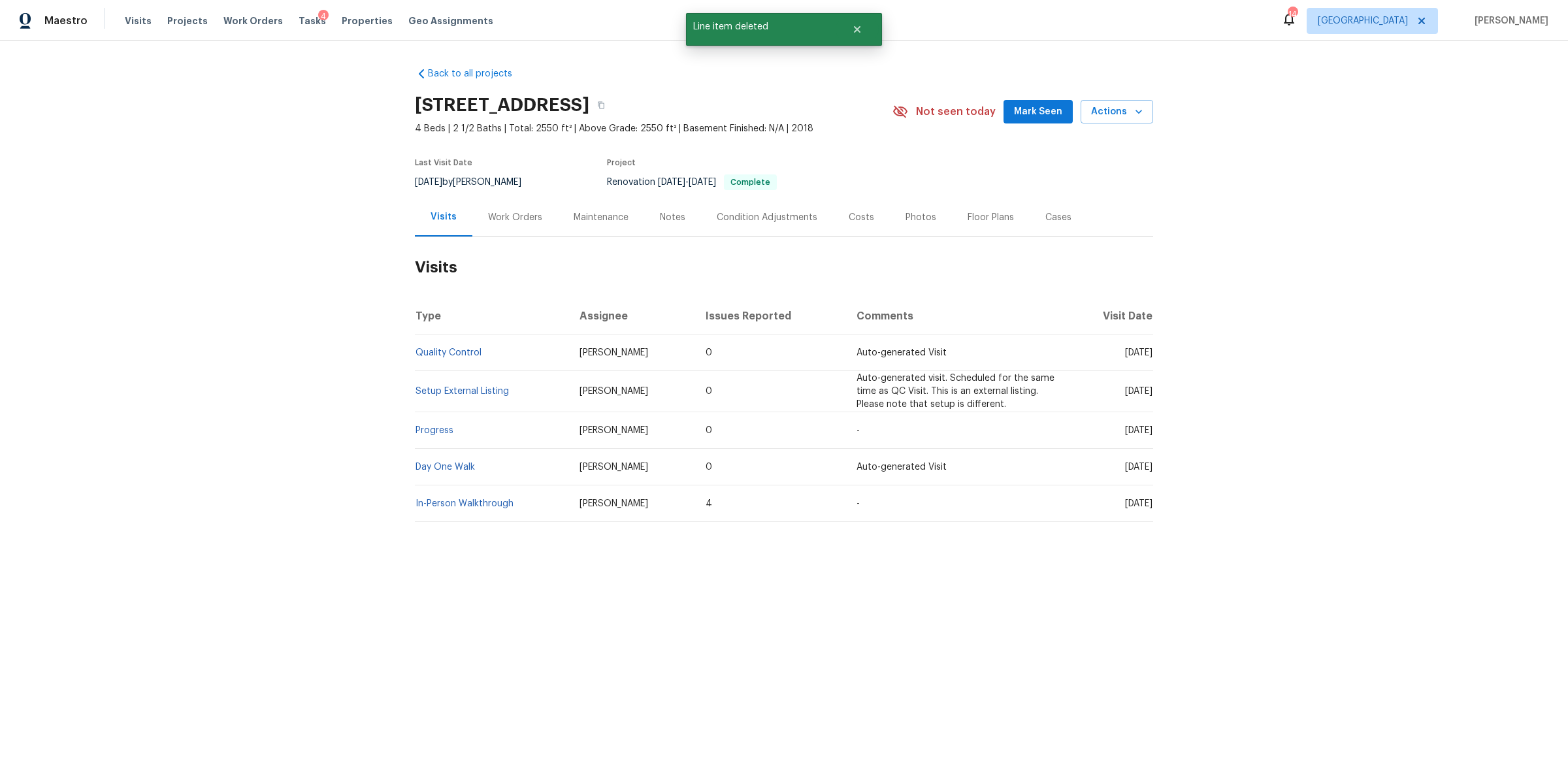
click at [511, 220] on div "Work Orders" at bounding box center [514, 217] width 54 height 13
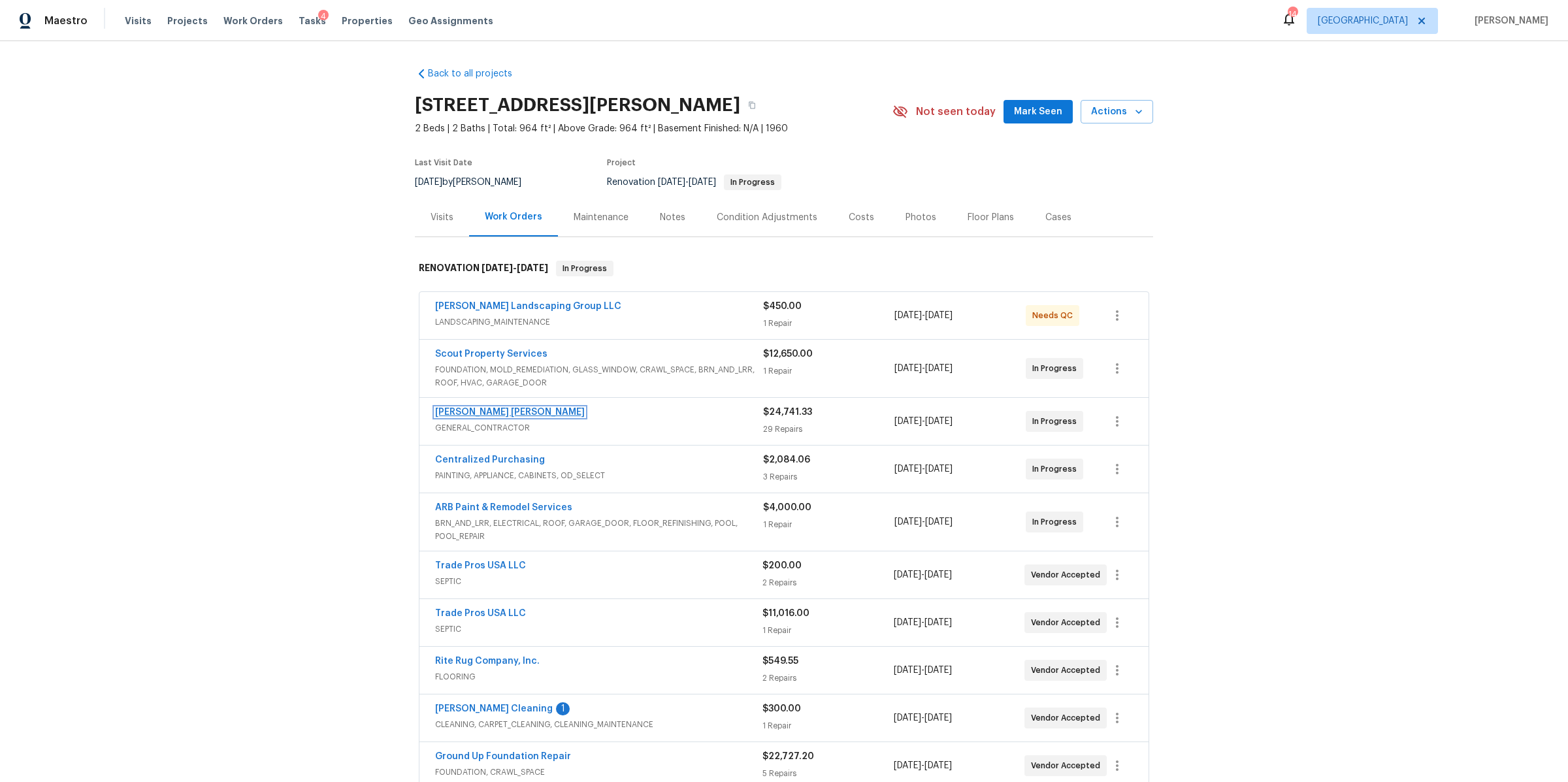
click at [510, 407] on link "Fernando Ruiz Hernandez" at bounding box center [510, 412] width 150 height 9
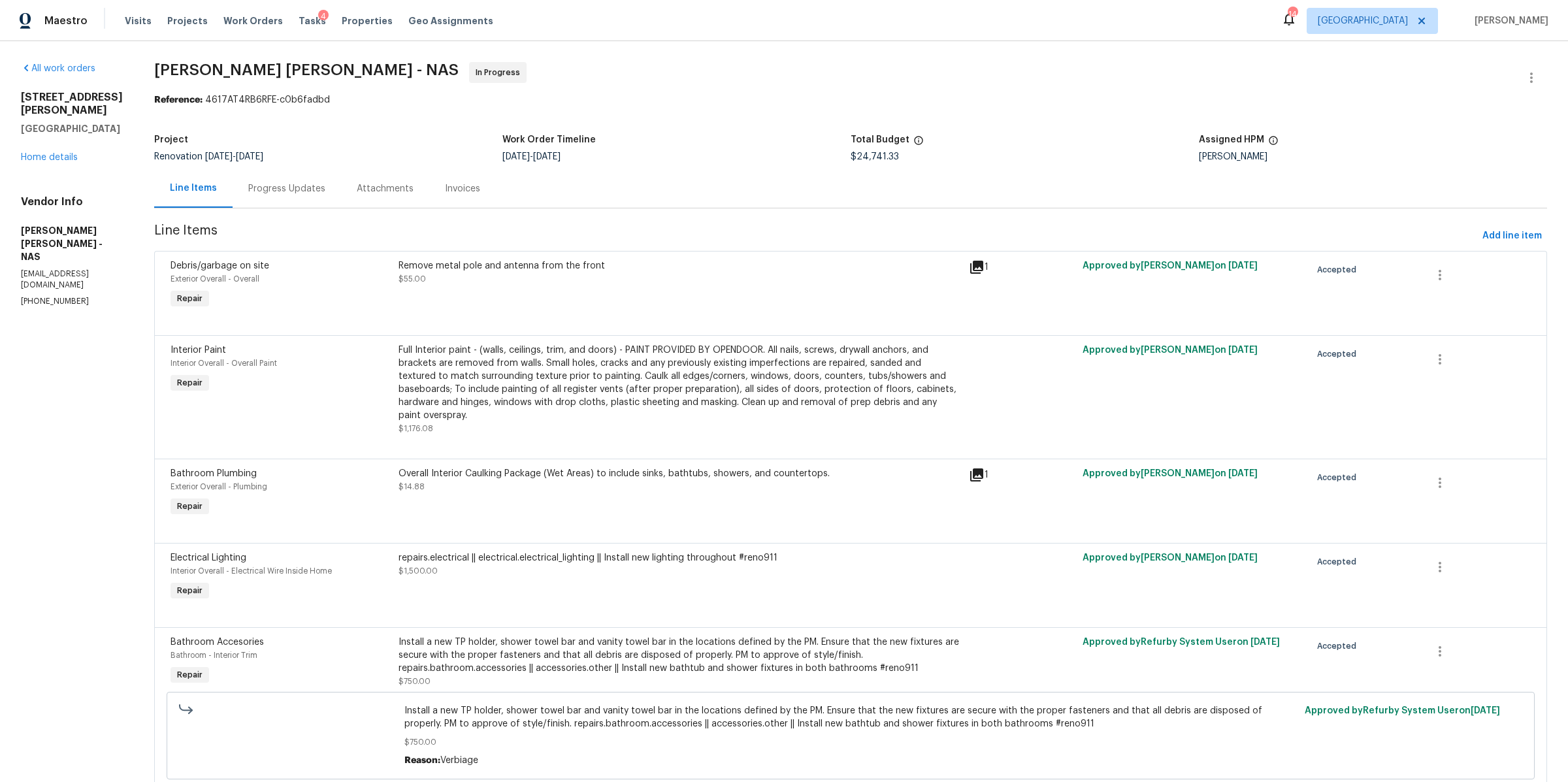
scroll to position [2351, 0]
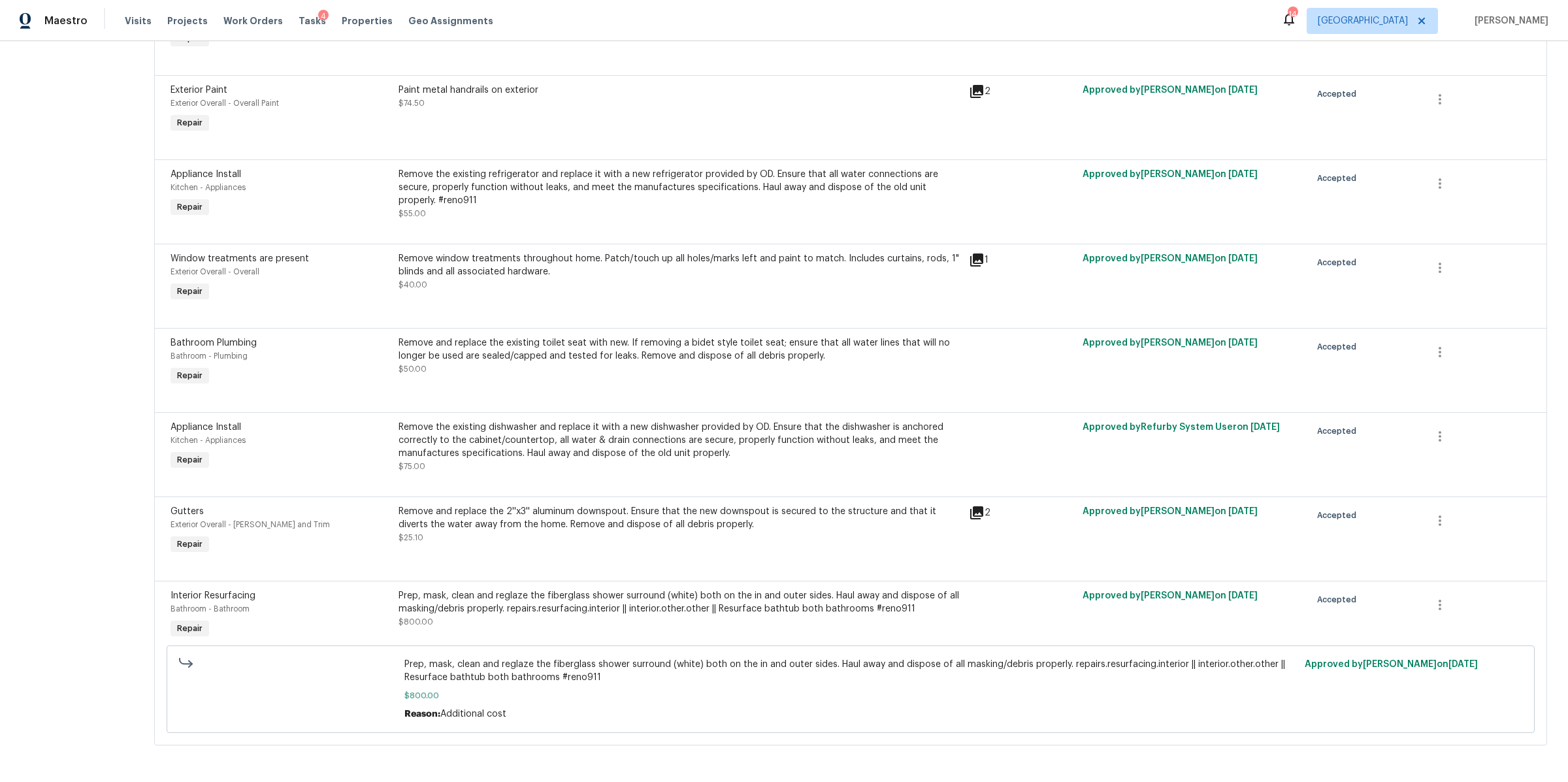
click at [616, 603] on div "Prep, mask, clean and reglaze the fiberglass shower surround (white) both on th…" at bounding box center [680, 608] width 563 height 39
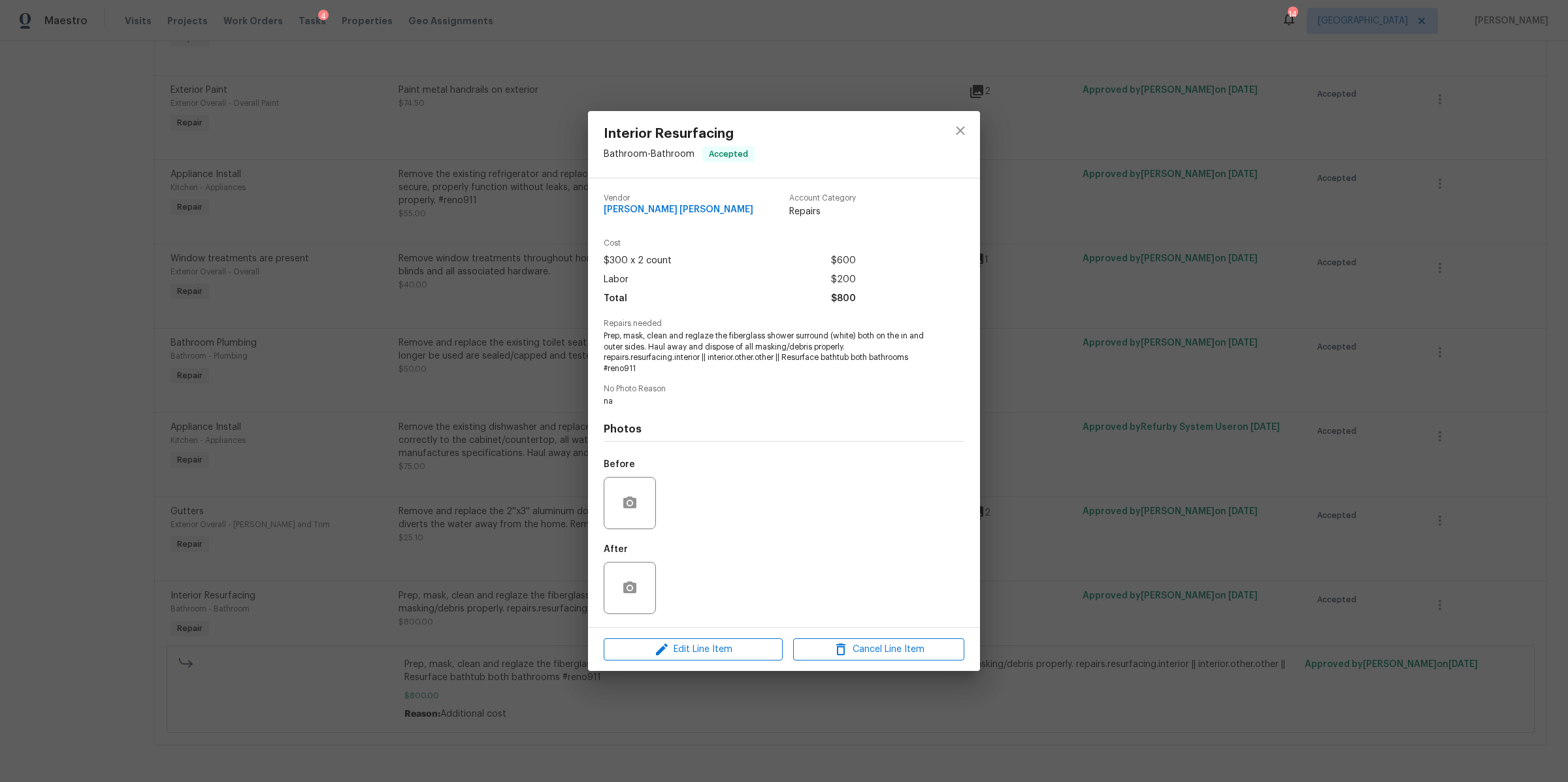
click at [1061, 522] on div "Interior Resurfacing Bathroom - Bathroom Accepted Vendor Fernando Ruiz Hernande…" at bounding box center [784, 391] width 1568 height 782
